Goal: Transaction & Acquisition: Book appointment/travel/reservation

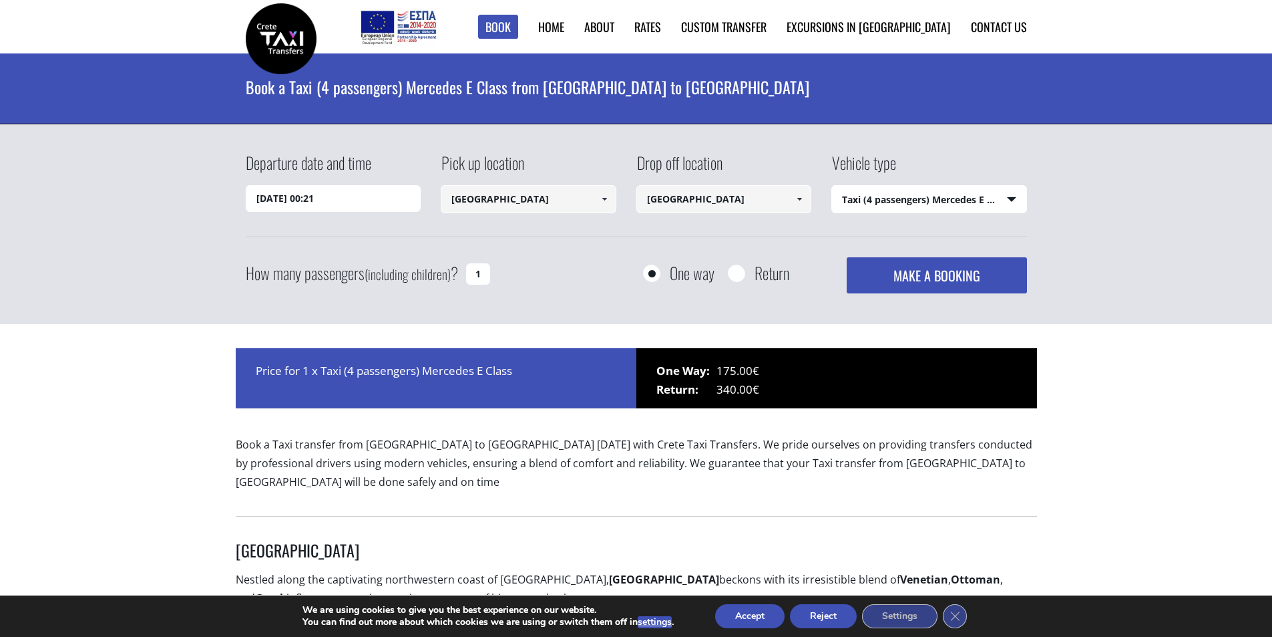
select select "540"
click at [505, 199] on input "[GEOGRAPHIC_DATA]" at bounding box center [529, 199] width 176 height 28
click at [607, 199] on span at bounding box center [604, 199] width 11 height 11
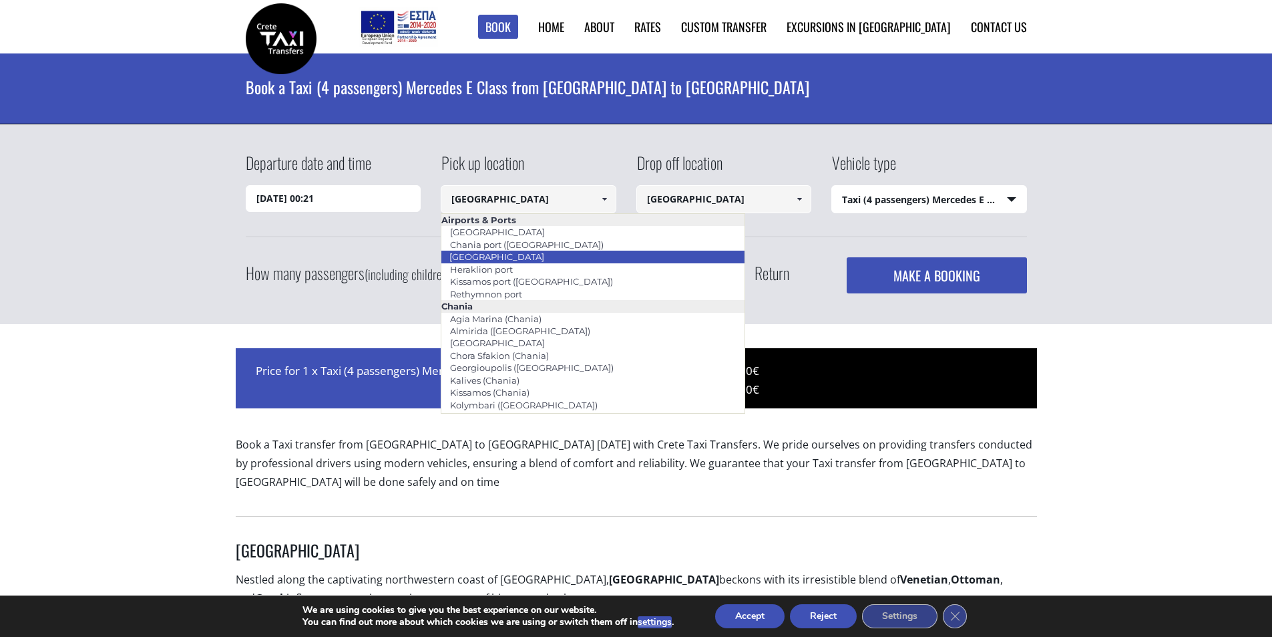
click at [511, 260] on link "[GEOGRAPHIC_DATA]" at bounding box center [497, 256] width 112 height 19
type input "[GEOGRAPHIC_DATA]"
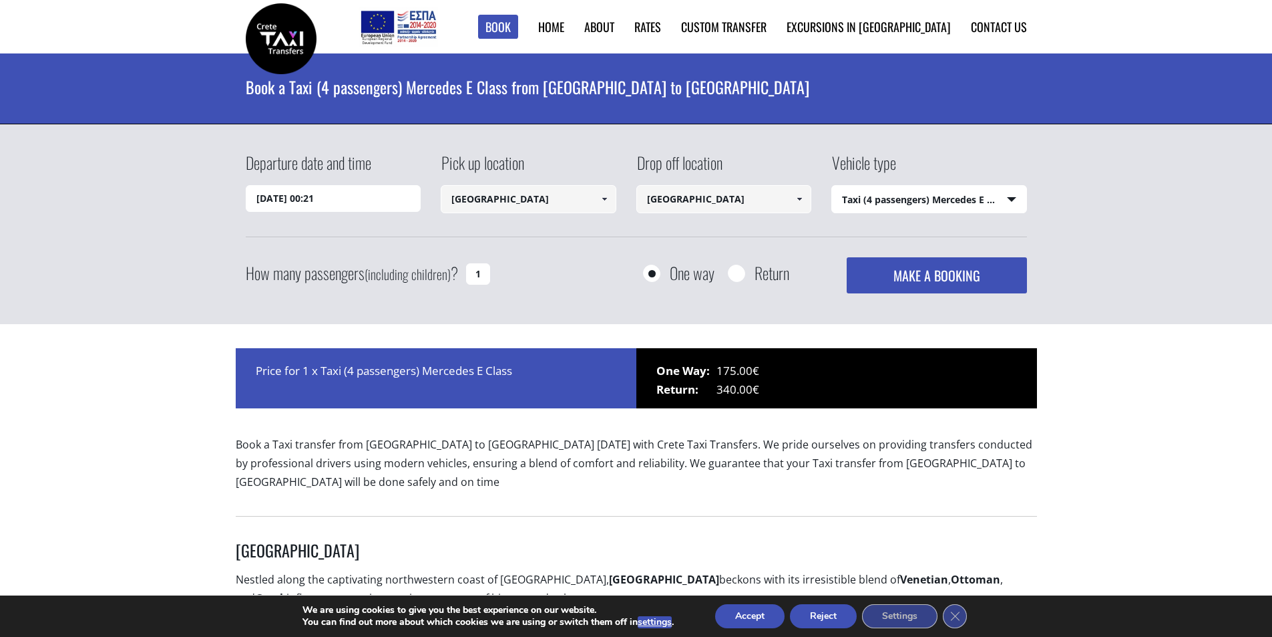
click at [685, 198] on input "Heraklion city" at bounding box center [725, 199] width 176 height 28
click at [813, 199] on div "Drop off location Heraklion city Select drop-off location Chania airport Chania…" at bounding box center [735, 183] width 196 height 65
click at [798, 194] on span at bounding box center [799, 199] width 11 height 11
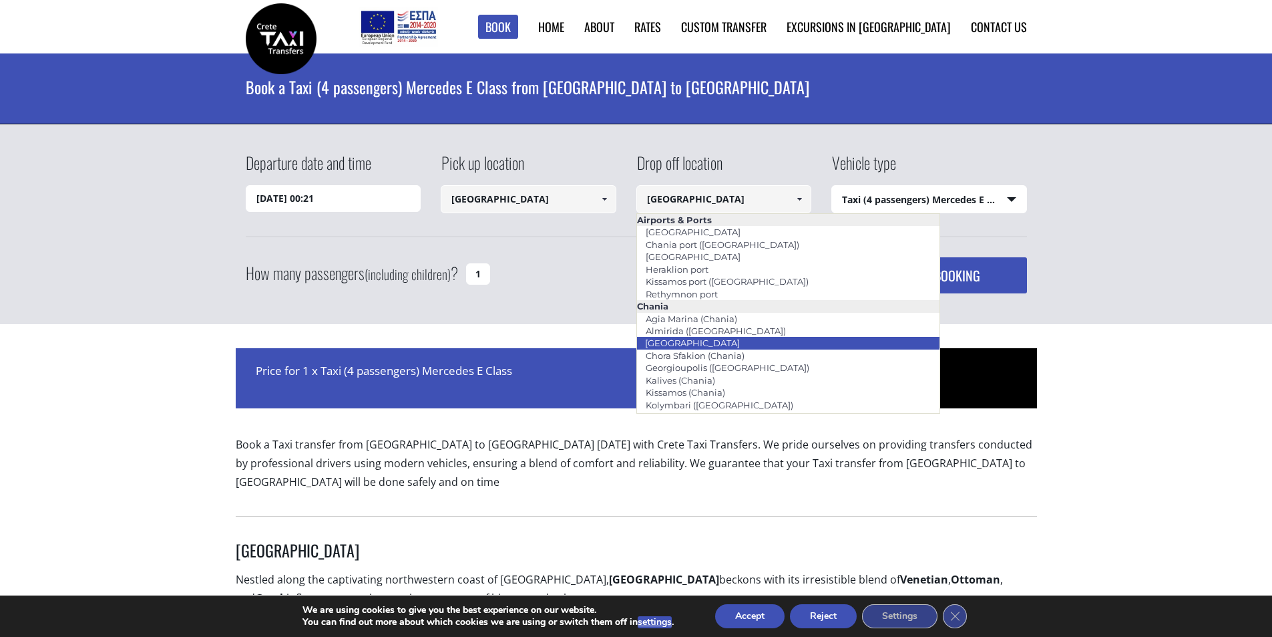
click at [696, 339] on link "[GEOGRAPHIC_DATA]" at bounding box center [693, 342] width 112 height 19
type input "[GEOGRAPHIC_DATA]"
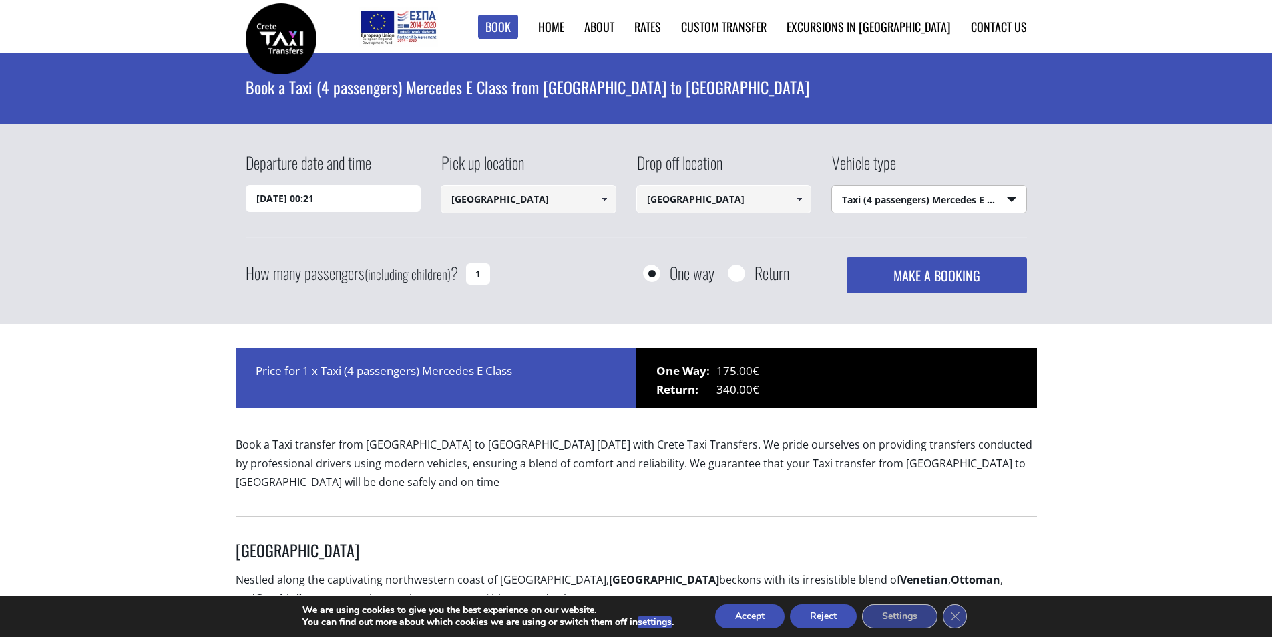
click at [897, 204] on select "Select vehicle type Taxi (4 passengers) Mercedes E Class Mini Van (7 passengers…" at bounding box center [929, 200] width 194 height 28
click at [832, 186] on select "Select vehicle type Taxi (4 passengers) Mercedes E Class Mini Van (7 passengers…" at bounding box center [929, 200] width 194 height 28
click at [953, 287] on button "MAKE A BOOKING" at bounding box center [937, 275] width 180 height 36
click at [333, 200] on input "03/09/2025 00:21" at bounding box center [334, 198] width 176 height 27
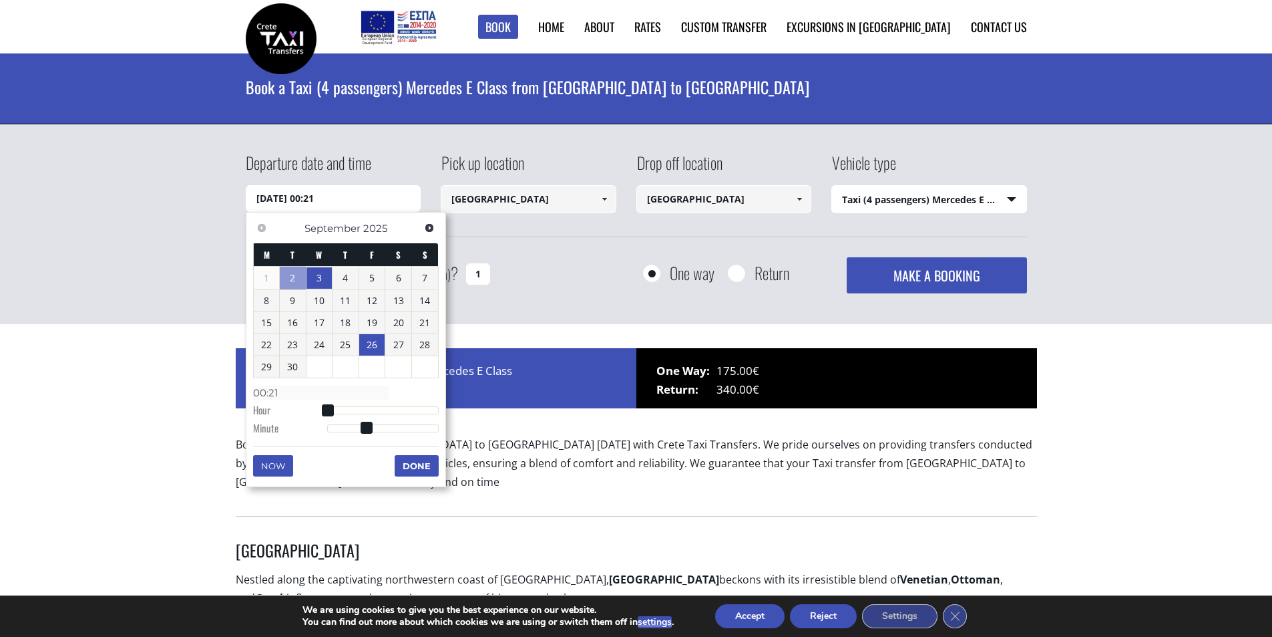
click at [374, 348] on link "26" at bounding box center [372, 344] width 26 height 21
click at [935, 275] on button "MAKE A BOOKING" at bounding box center [937, 275] width 180 height 36
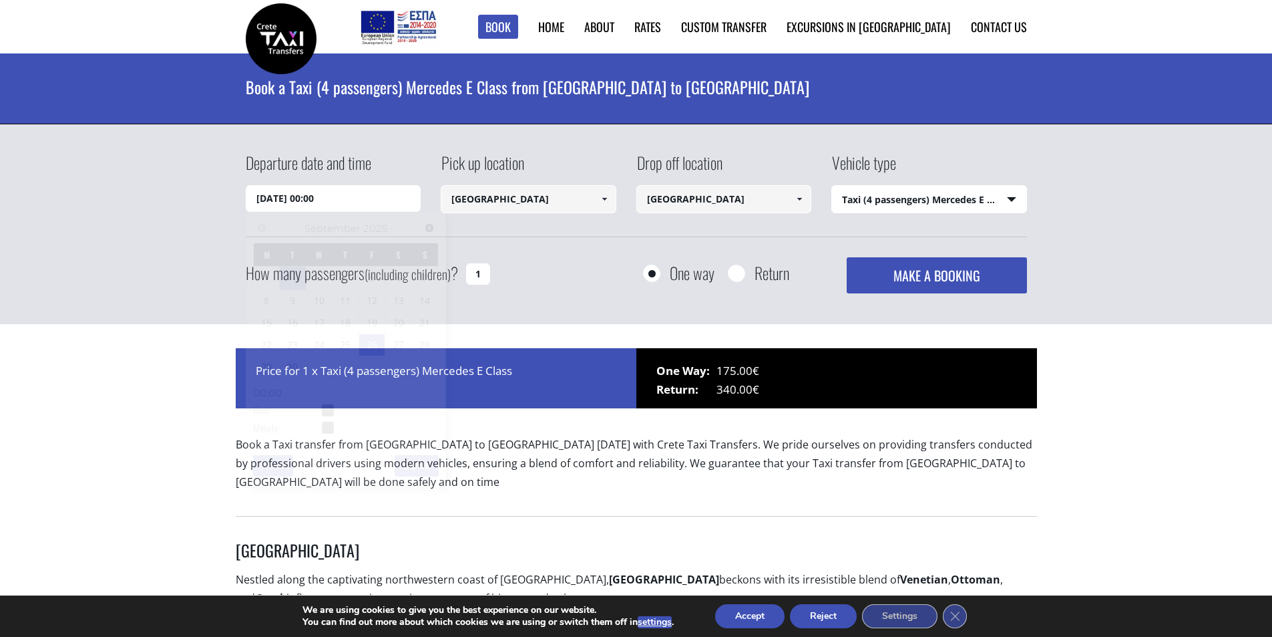
click at [340, 197] on input "26/09/2025 00:00" at bounding box center [334, 198] width 176 height 27
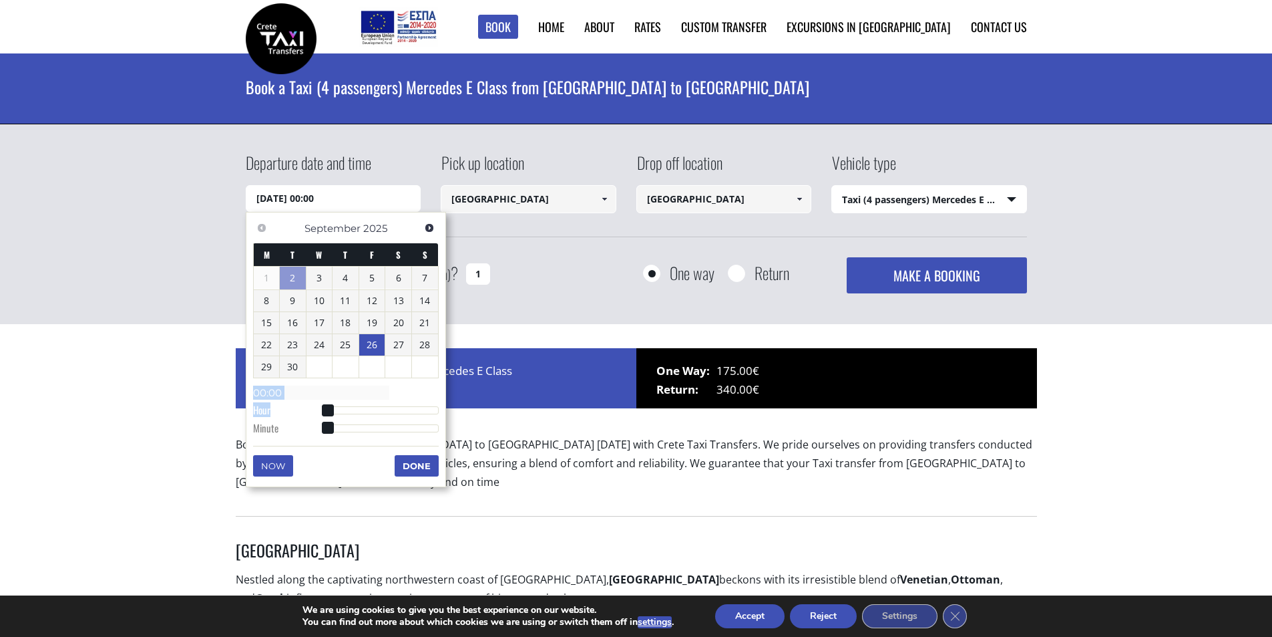
drag, startPoint x: 329, startPoint y: 403, endPoint x: 347, endPoint y: 408, distance: 18.2
click at [371, 411] on dl "Time 00:00 Hour Minute Second Millisecond Microsecond Time Zone -1200 -1100 -10…" at bounding box center [346, 409] width 186 height 57
click at [325, 412] on span at bounding box center [328, 410] width 12 height 12
type input "26/09/2025 01:00"
type input "01:00"
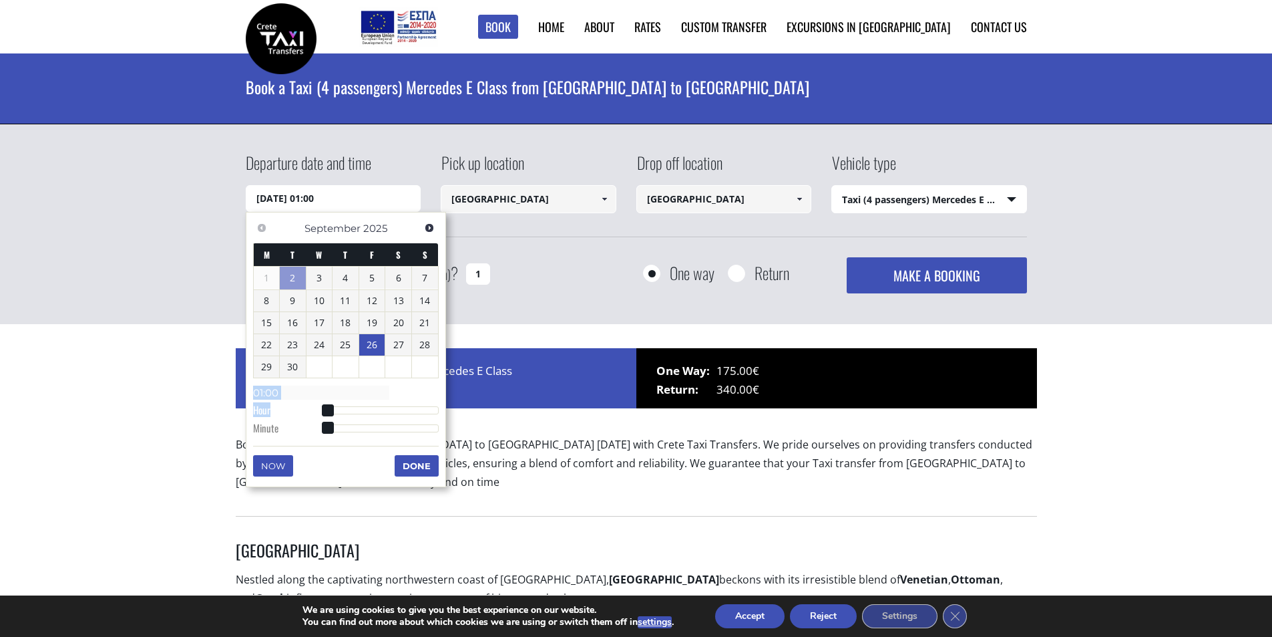
type input "26/09/2025 02:00"
type input "02:00"
type input "26/09/2025 03:00"
type input "03:00"
type input "26/09/2025 04:00"
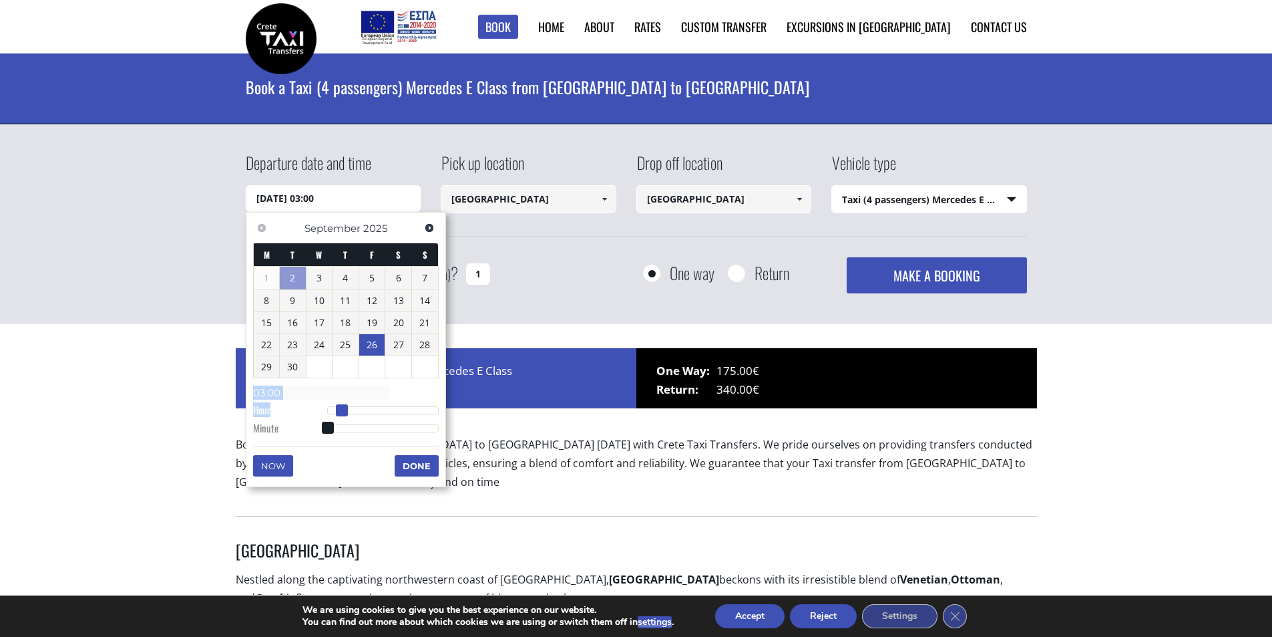
type input "04:00"
type input "26/09/2025 05:00"
type input "05:00"
type input "26/09/2025 06:00"
type input "06:00"
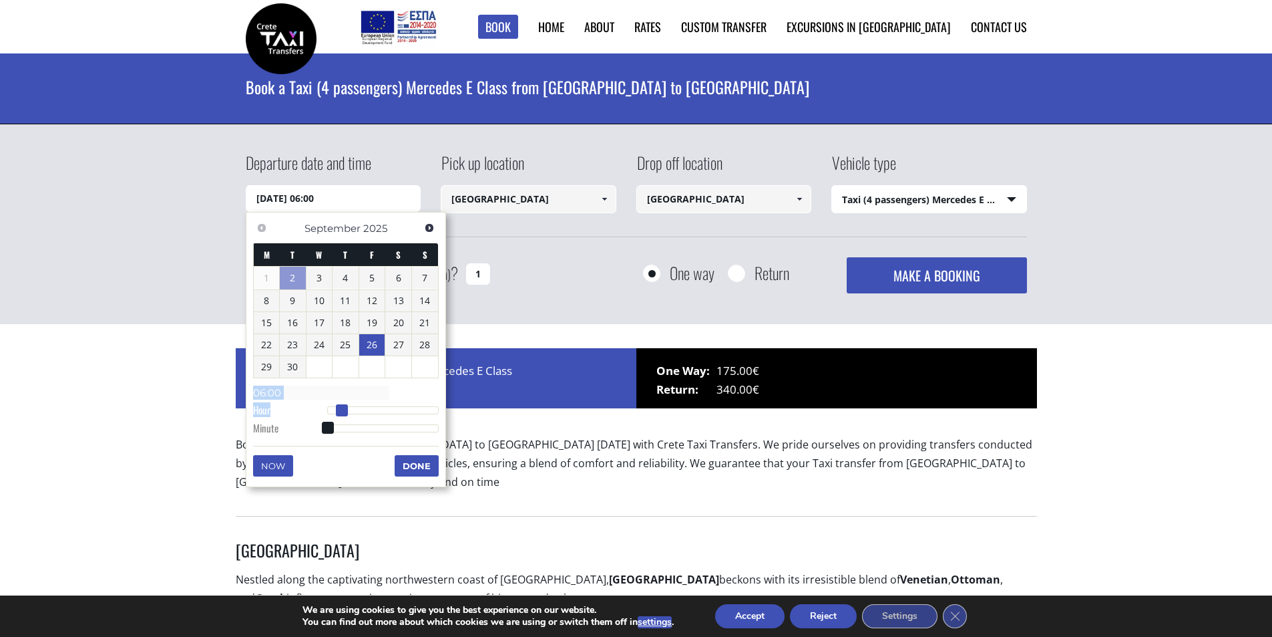
type input "26/09/2025 07:00"
type input "07:00"
type input "26/09/2025 08:00"
type input "08:00"
type input "26/09/2025 09:00"
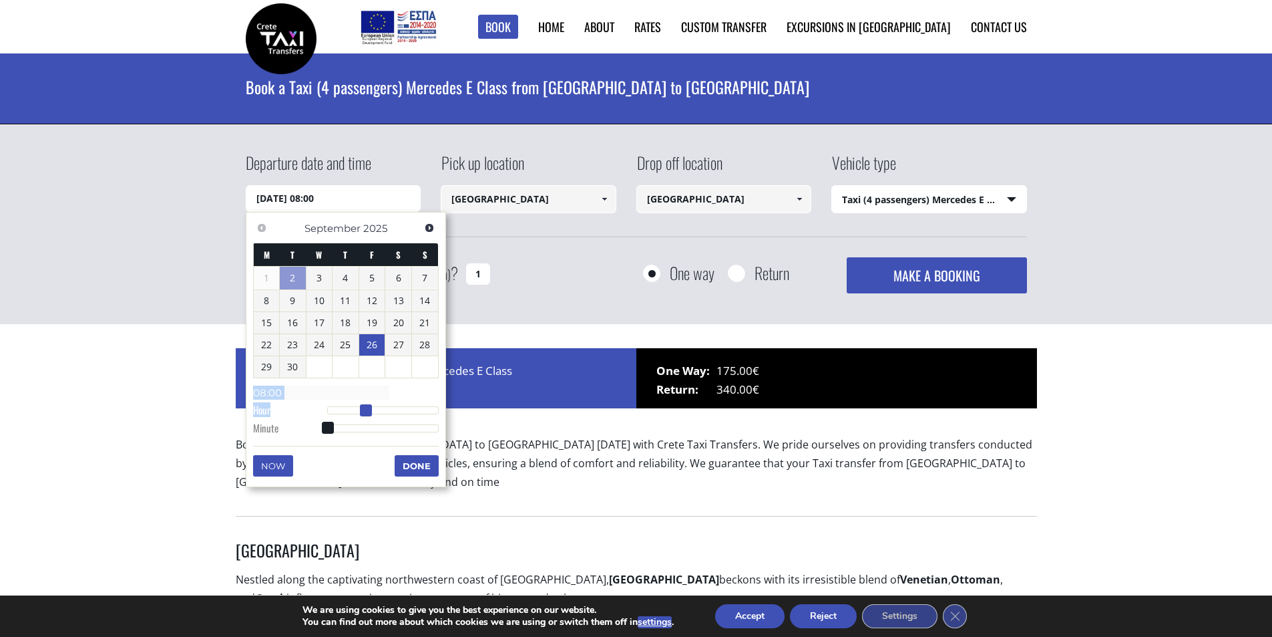
type input "09:00"
type input "26/09/2025 10:00"
type input "10:00"
type input "26/09/2025 11:00"
type input "11:00"
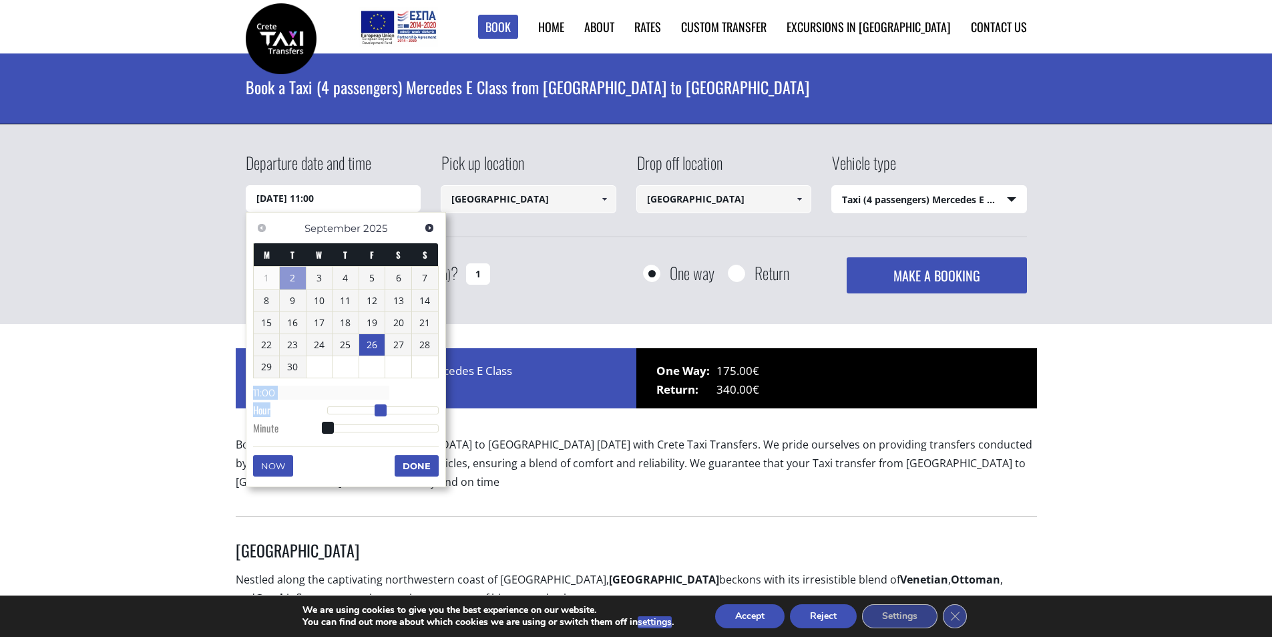
type input "26/09/2025 12:00"
type input "12:00"
type input "26/09/2025 13:00"
type input "13:00"
type input "26/09/2025 14:00"
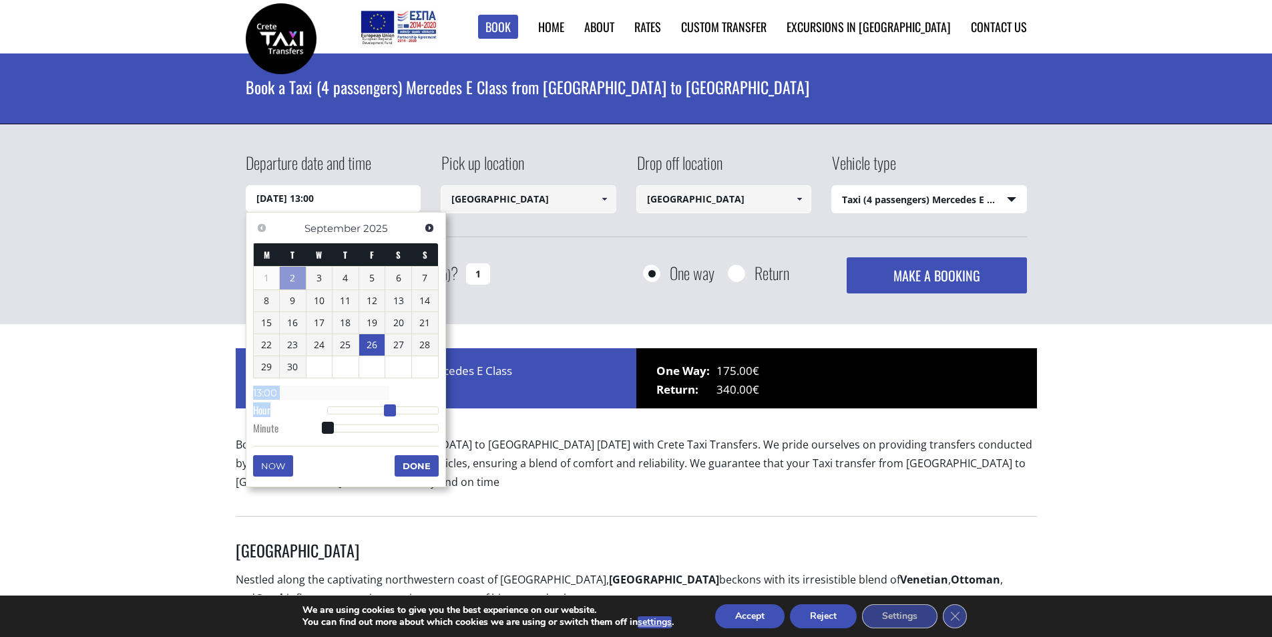
type input "14:00"
type input "26/09/2025 15:00"
type input "15:00"
type input "26/09/2025 16:00"
type input "16:00"
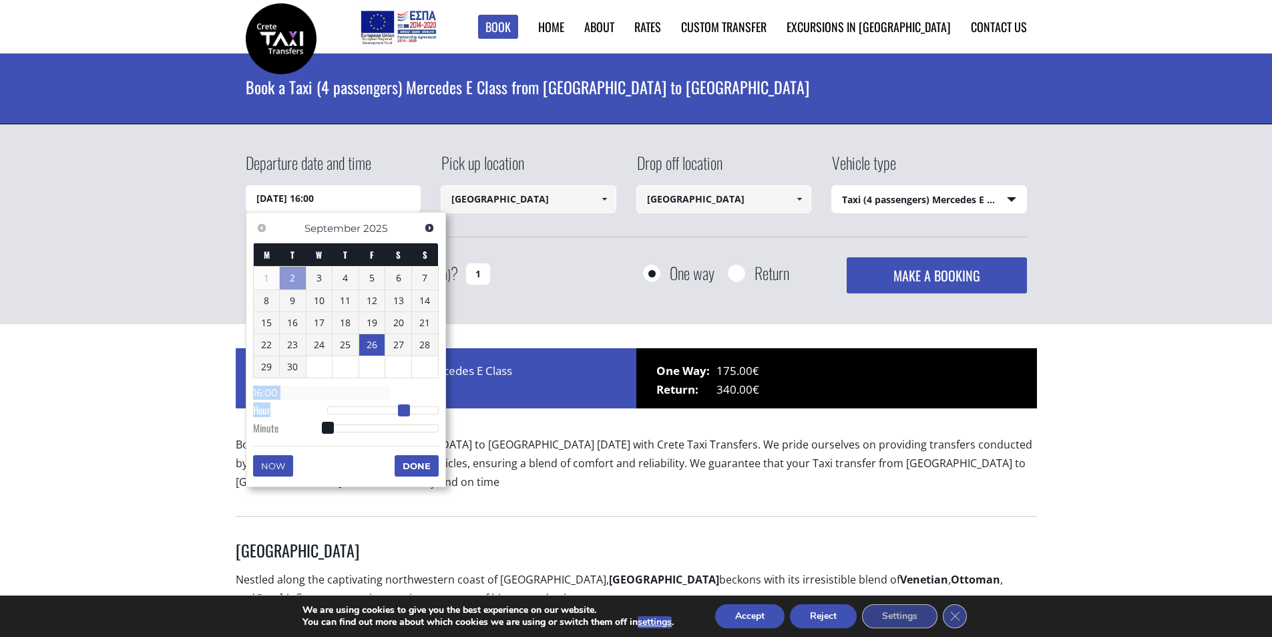
drag, startPoint x: 334, startPoint y: 412, endPoint x: 406, endPoint y: 401, distance: 72.9
click at [406, 401] on dl "Time 16:00 Hour Minute Second Millisecond Microsecond Time Zone -1200 -1100 -10…" at bounding box center [346, 409] width 186 height 57
drag, startPoint x: 320, startPoint y: 430, endPoint x: 337, endPoint y: 427, distance: 16.9
click at [337, 427] on dl "Time 16:00 Hour Minute Second Millisecond Microsecond Time Zone -1200 -1100 -10…" at bounding box center [346, 409] width 186 height 57
type input "26/09/2025 16:01"
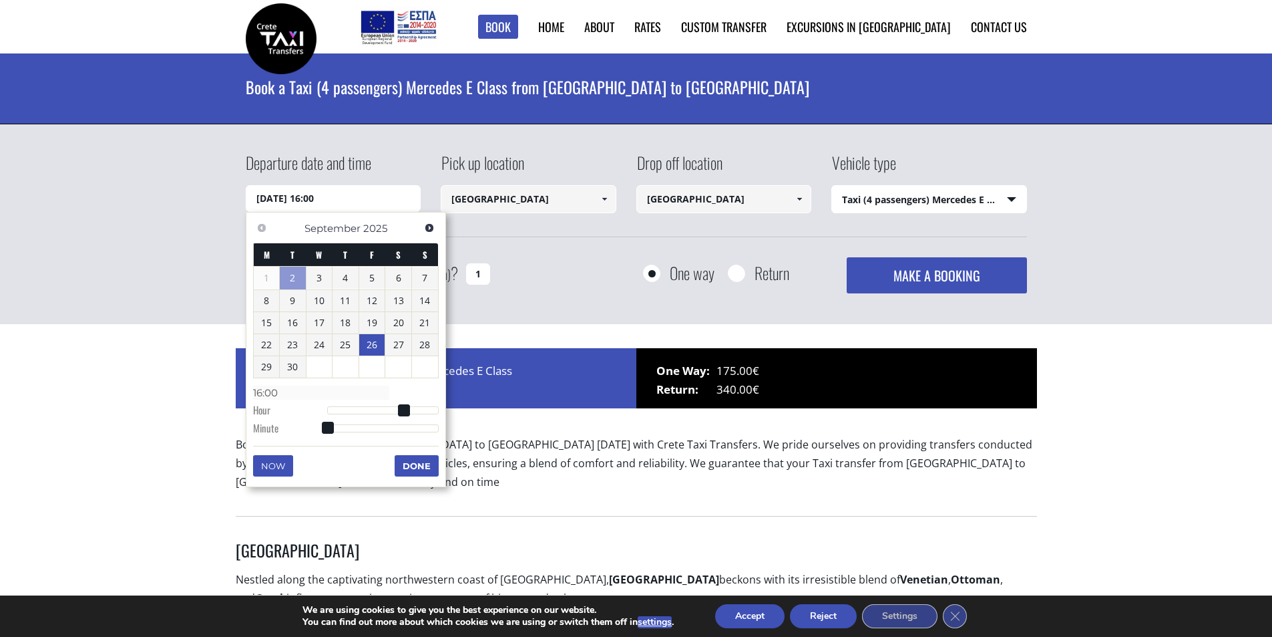
type input "16:01"
type input "26/09/2025 16:02"
type input "16:02"
type input "26/09/2025 16:03"
type input "16:03"
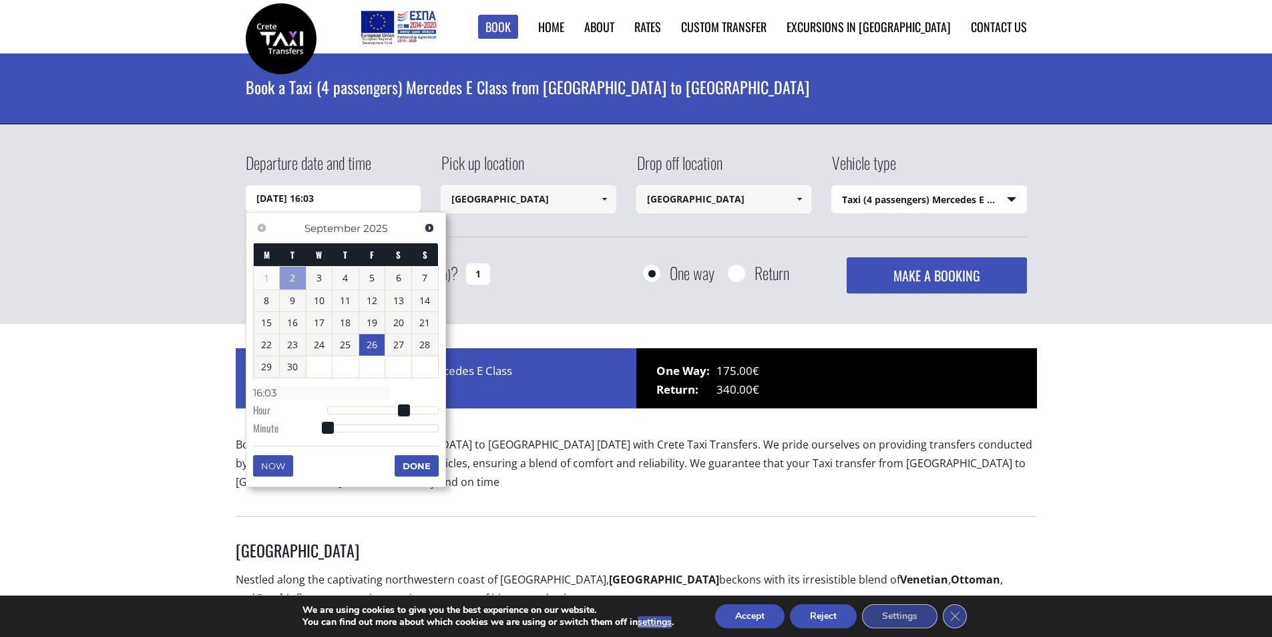
type input "26/09/2025 16:04"
type input "16:04"
type input "26/09/2025 16:05"
type input "16:05"
type input "26/09/2025 16:06"
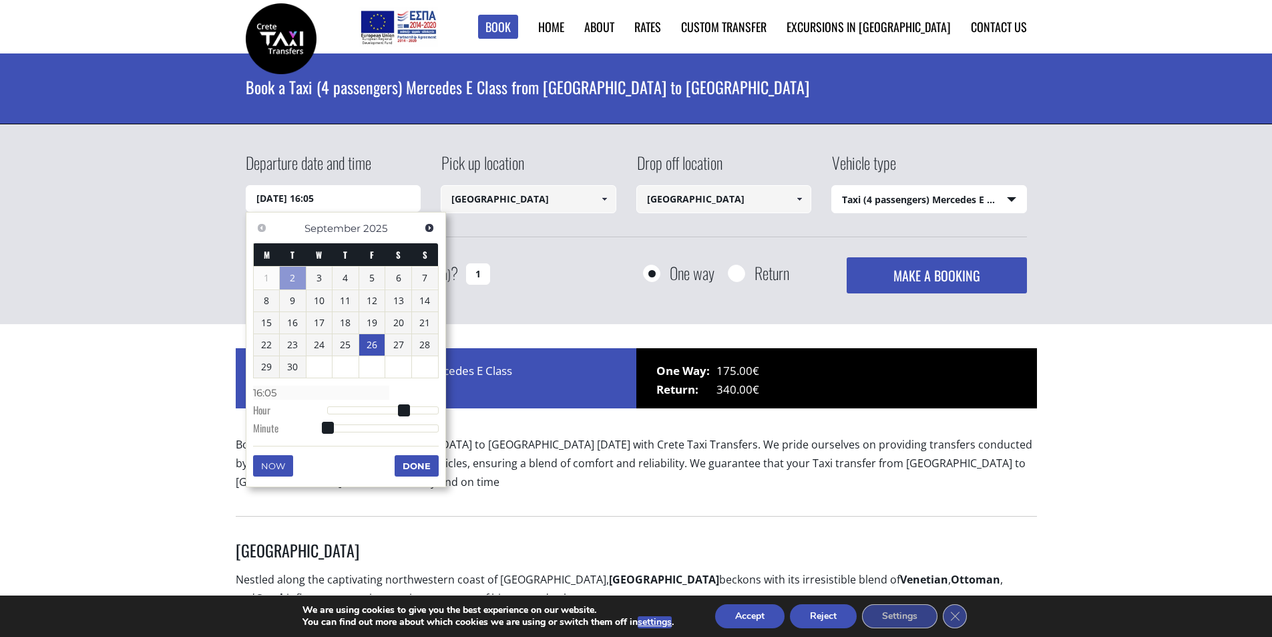
type input "16:06"
type input "26/09/2025 16:07"
type input "16:07"
type input "26/09/2025 16:08"
type input "16:08"
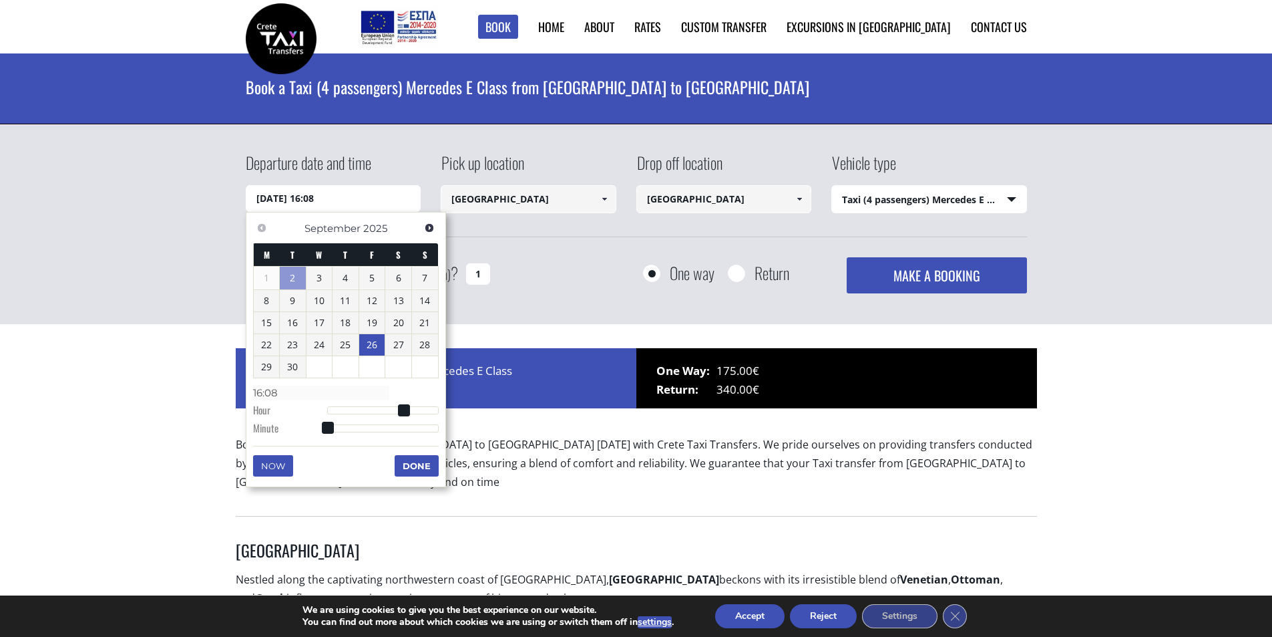
type input "26/09/2025 16:10"
type input "16:10"
type input "26/09/2025 16:11"
type input "16:11"
type input "26/09/2025 16:12"
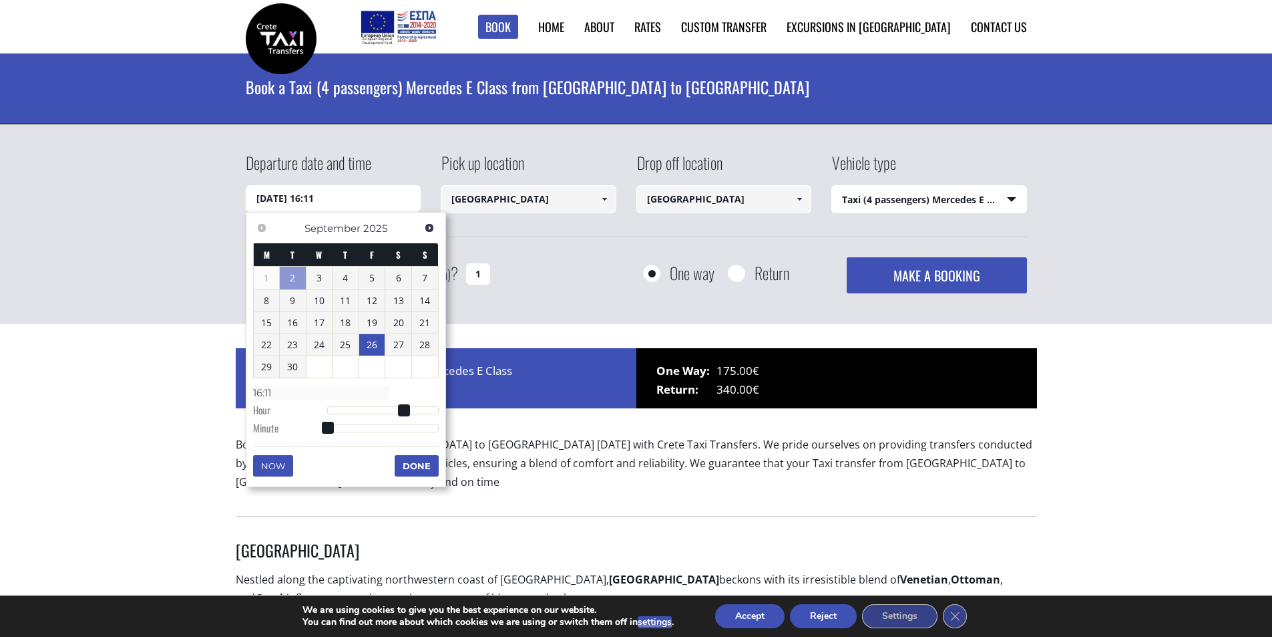
type input "16:12"
type input "26/09/2025 16:15"
type input "16:15"
type input "26/09/2025 16:17"
type input "16:17"
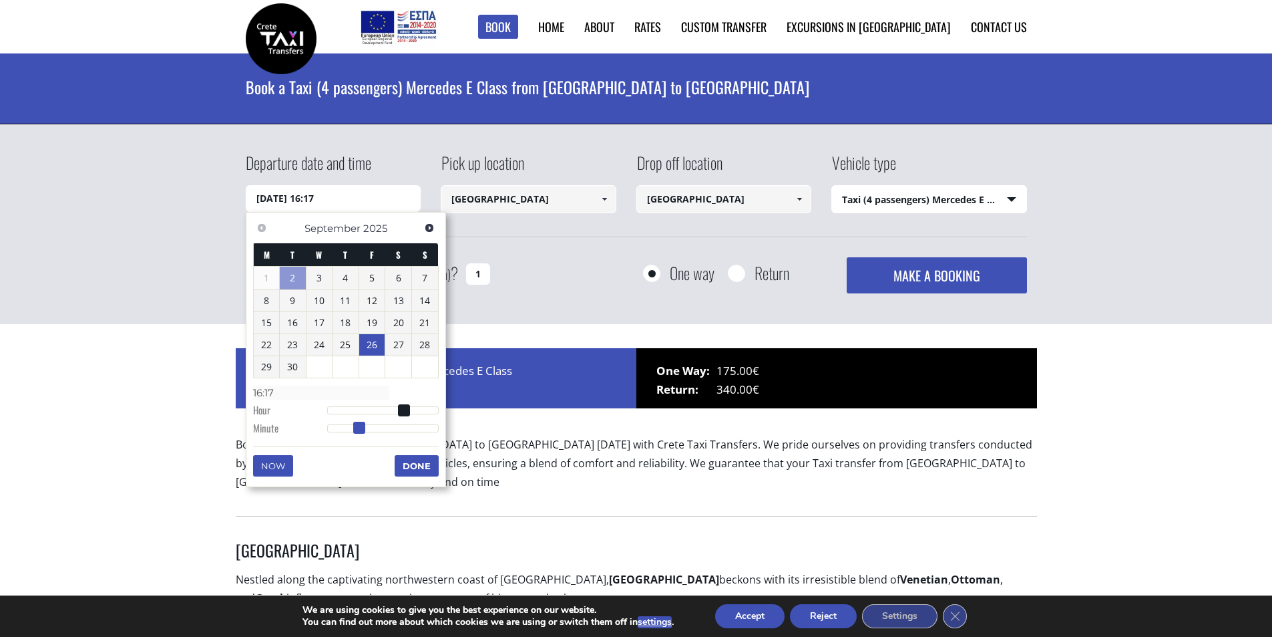
type input "26/09/2025 16:18"
type input "16:18"
type input "26/09/2025 16:19"
type input "16:19"
type input "26/09/2025 16:20"
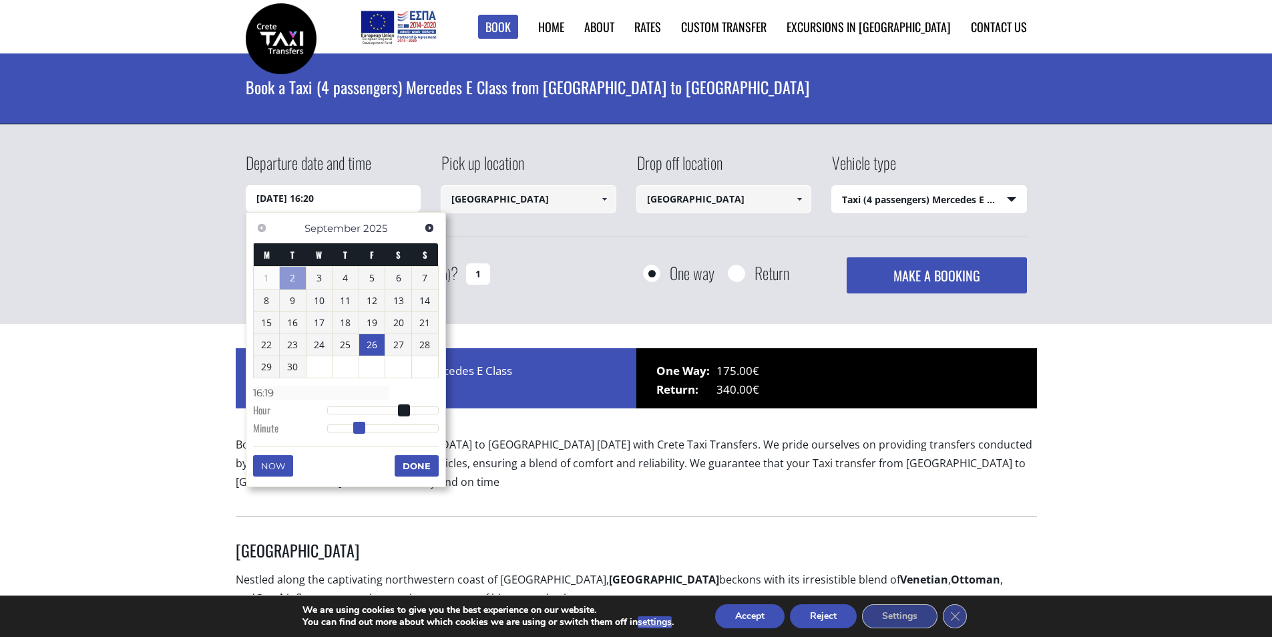
type input "16:20"
type input "26/09/2025 16:21"
type input "16:21"
type input "26/09/2025 16:22"
type input "16:22"
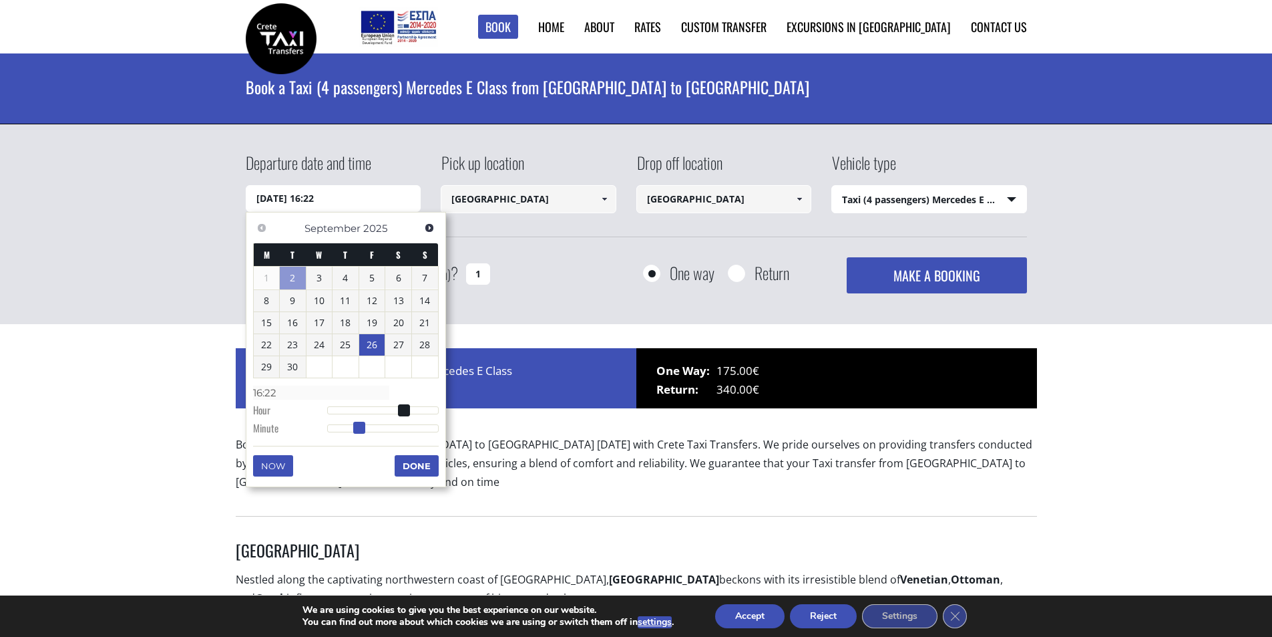
type input "26/09/2025 16:23"
type input "16:23"
type input "26/09/2025 16:24"
type input "16:24"
type input "26/09/2025 16:25"
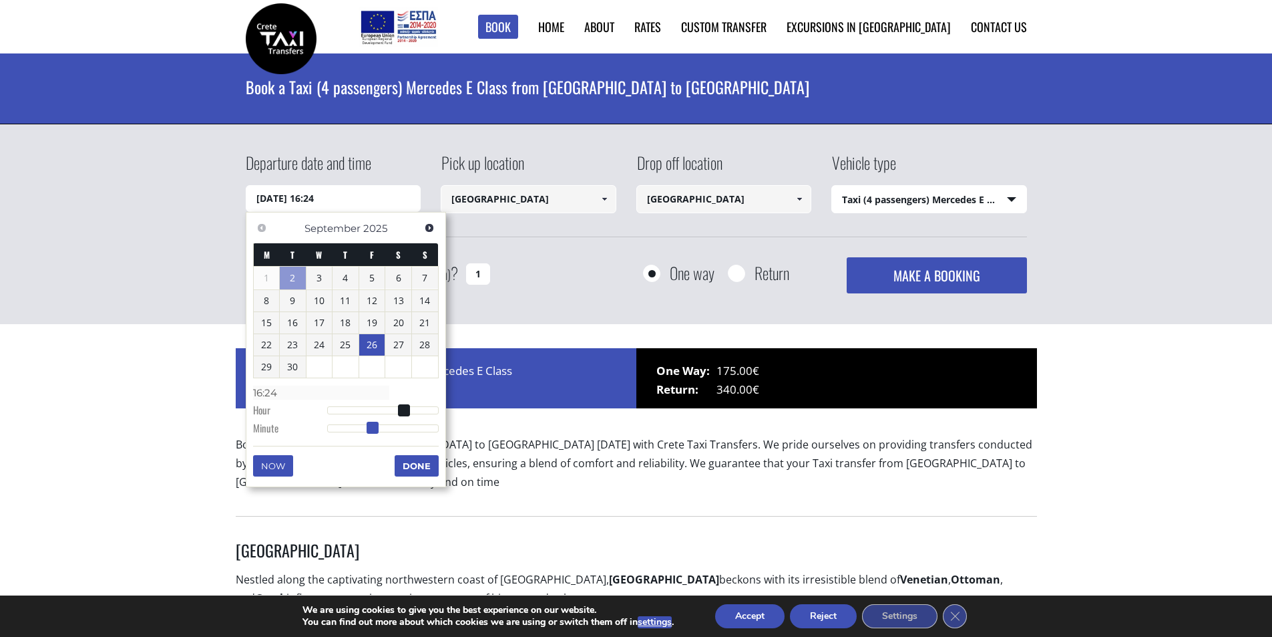
type input "16:25"
type input "26/09/2025 16:26"
type input "16:26"
type input "26/09/2025 16:27"
type input "16:27"
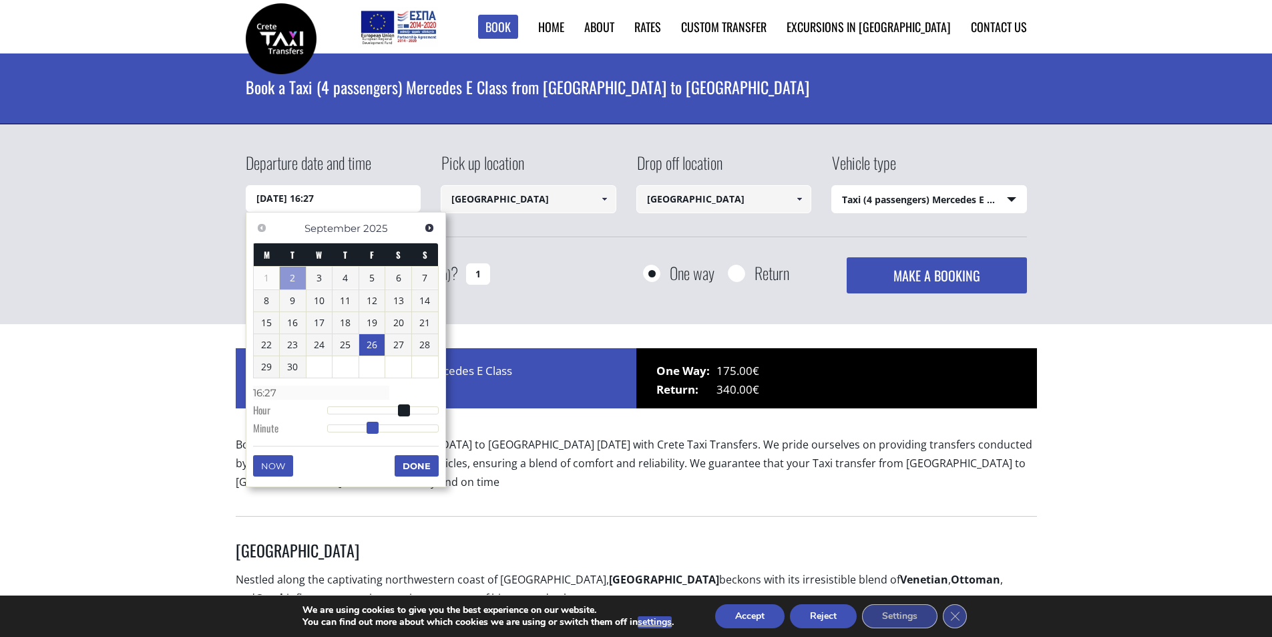
type input "26/09/2025 16:28"
type input "16:28"
type input "26/09/2025 16:29"
type input "16:29"
type input "26/09/2025 16:30"
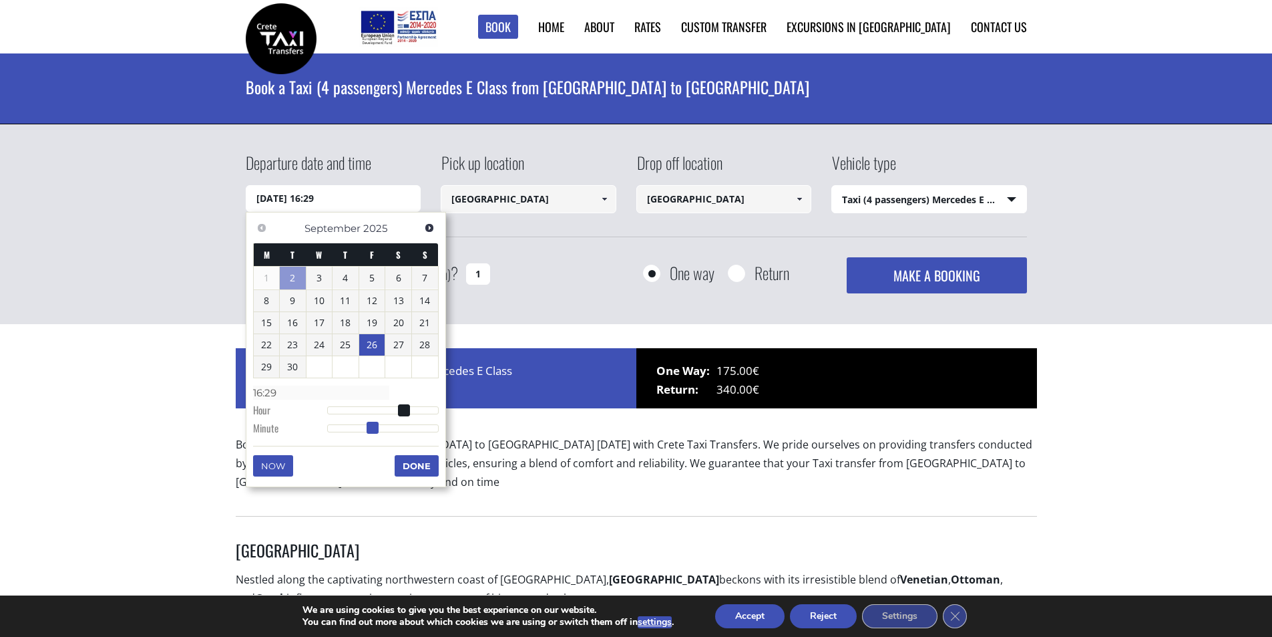
type input "16:30"
type input "26/09/2025 16:31"
type input "16:31"
type input "26/09/2025 16:30"
type input "16:30"
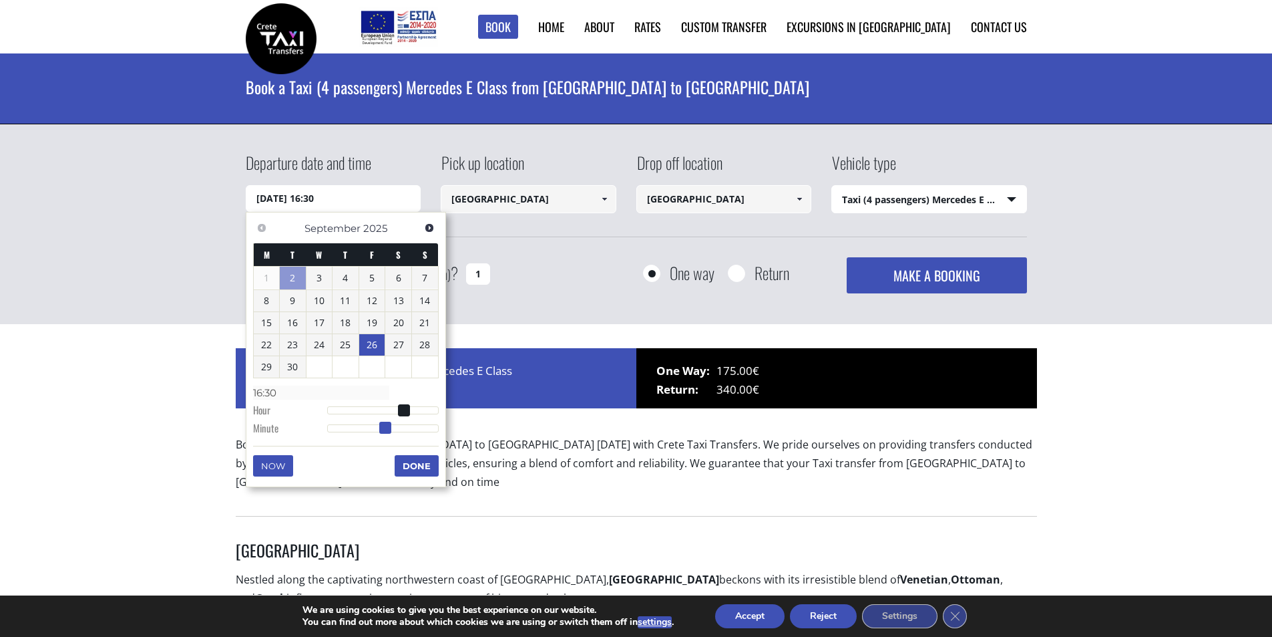
type input "26/09/2025 16:29"
type input "16:29"
type input "26/09/2025 16:30"
type input "16:30"
type input "26/09/2025 16:31"
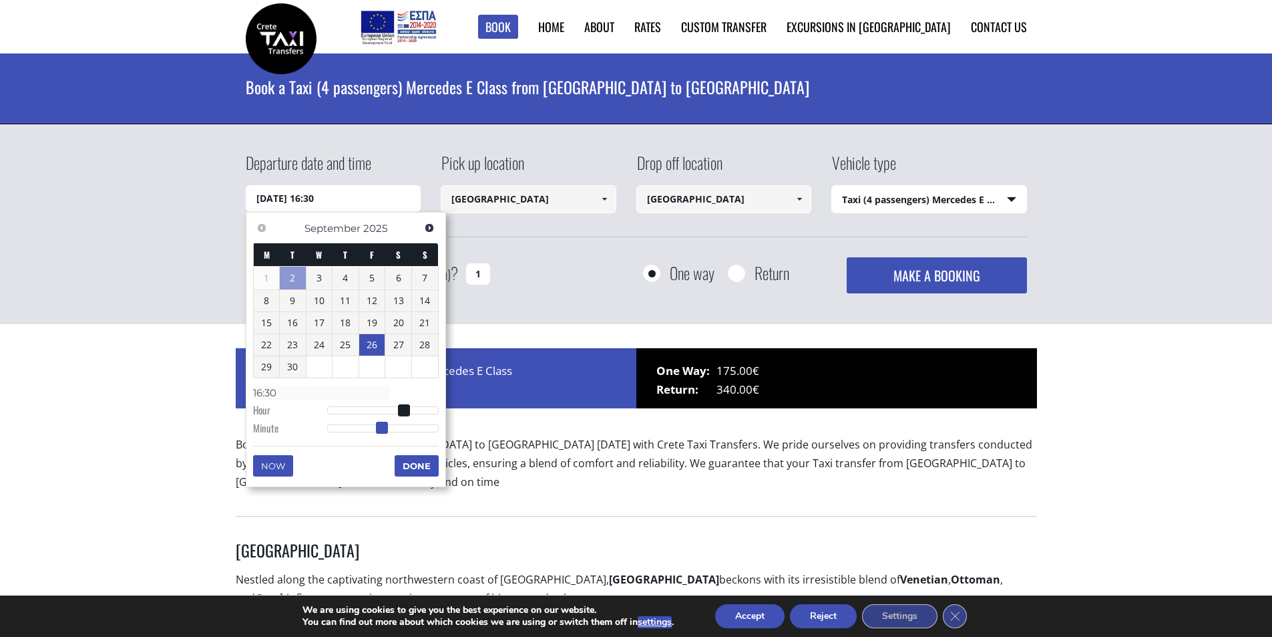
type input "16:31"
type input "26/09/2025 16:30"
type input "16:30"
type input "26/09/2025 16:29"
type input "16:29"
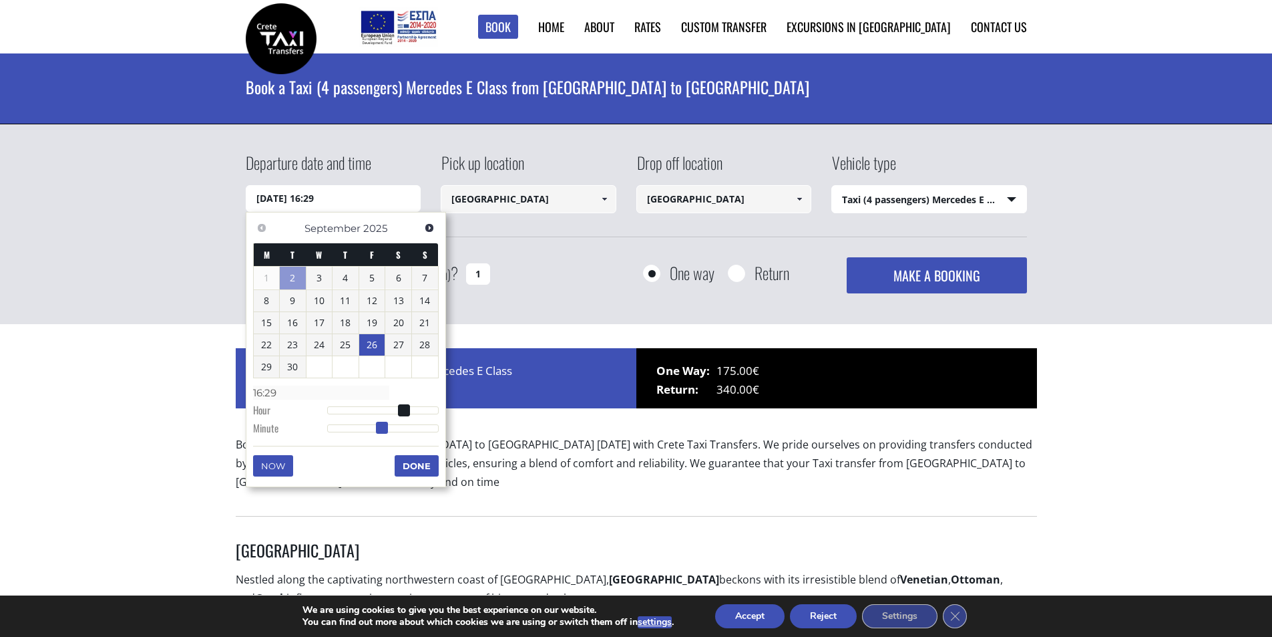
type input "26/09/2025 16:30"
type input "16:30"
drag, startPoint x: 328, startPoint y: 427, endPoint x: 381, endPoint y: 417, distance: 54.4
click at [381, 417] on dl "Time 16:30 Hour Minute Second Millisecond Microsecond Time Zone -1200 -1100 -10…" at bounding box center [346, 409] width 186 height 57
click at [404, 458] on button "Done" at bounding box center [417, 465] width 44 height 21
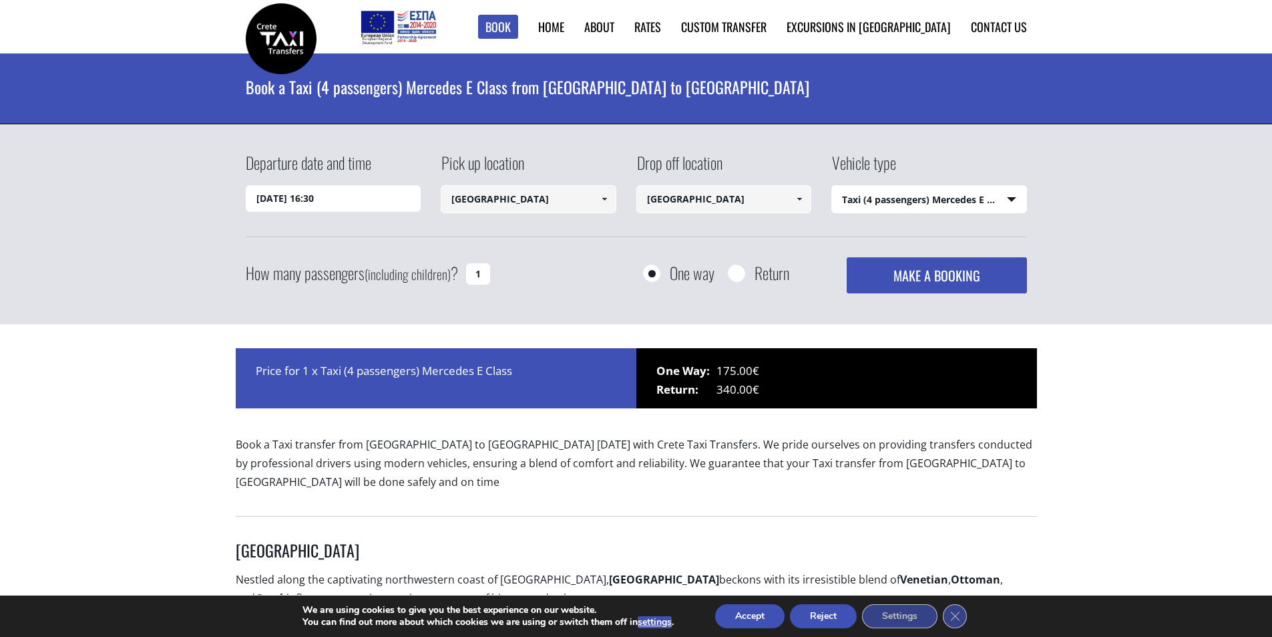
click at [987, 273] on button "MAKE A BOOKING" at bounding box center [937, 275] width 180 height 36
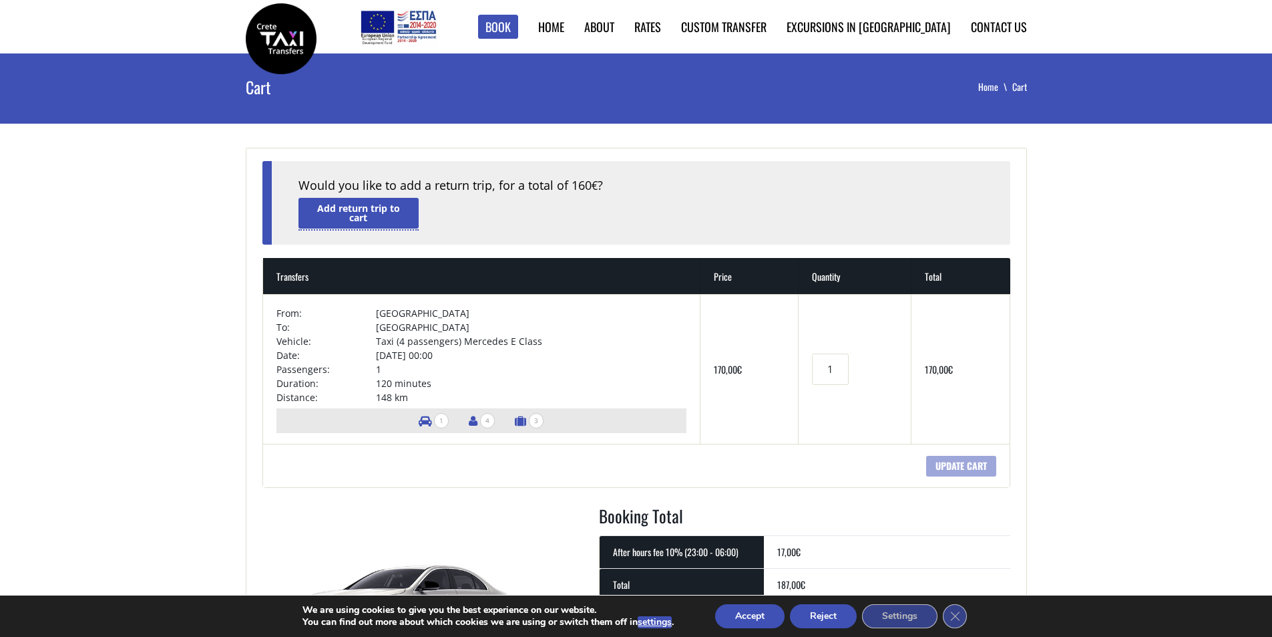
click at [348, 216] on link "Add return trip to cart" at bounding box center [359, 213] width 120 height 30
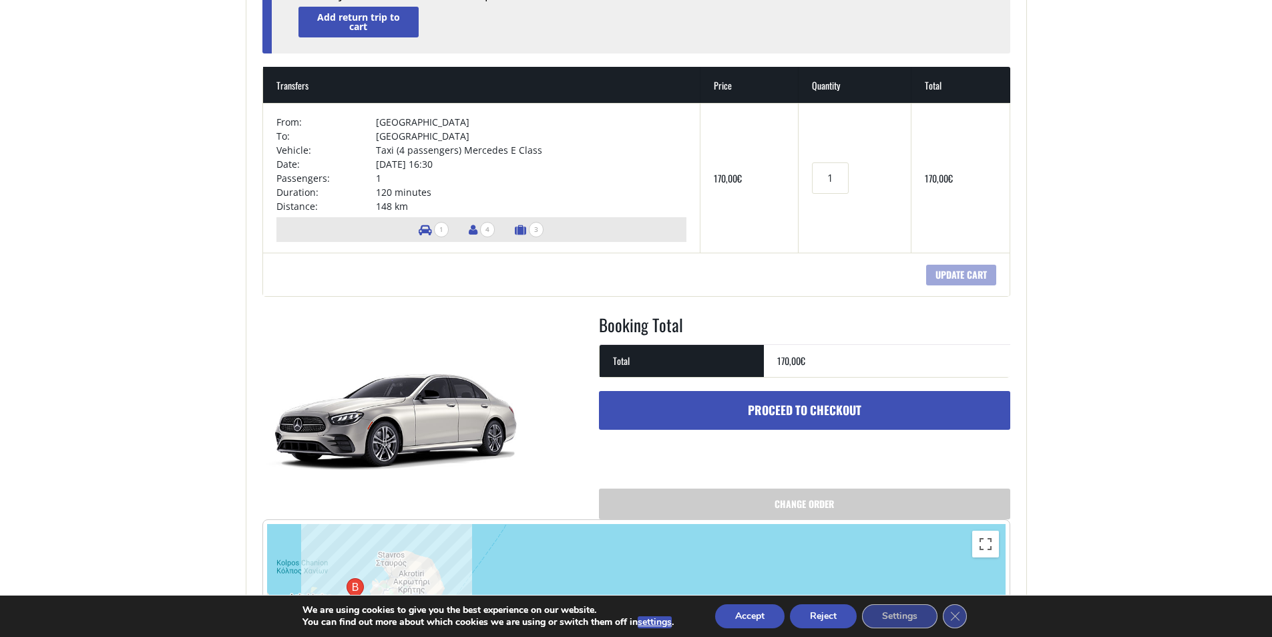
scroll to position [200, 0]
